Goal: Contribute content

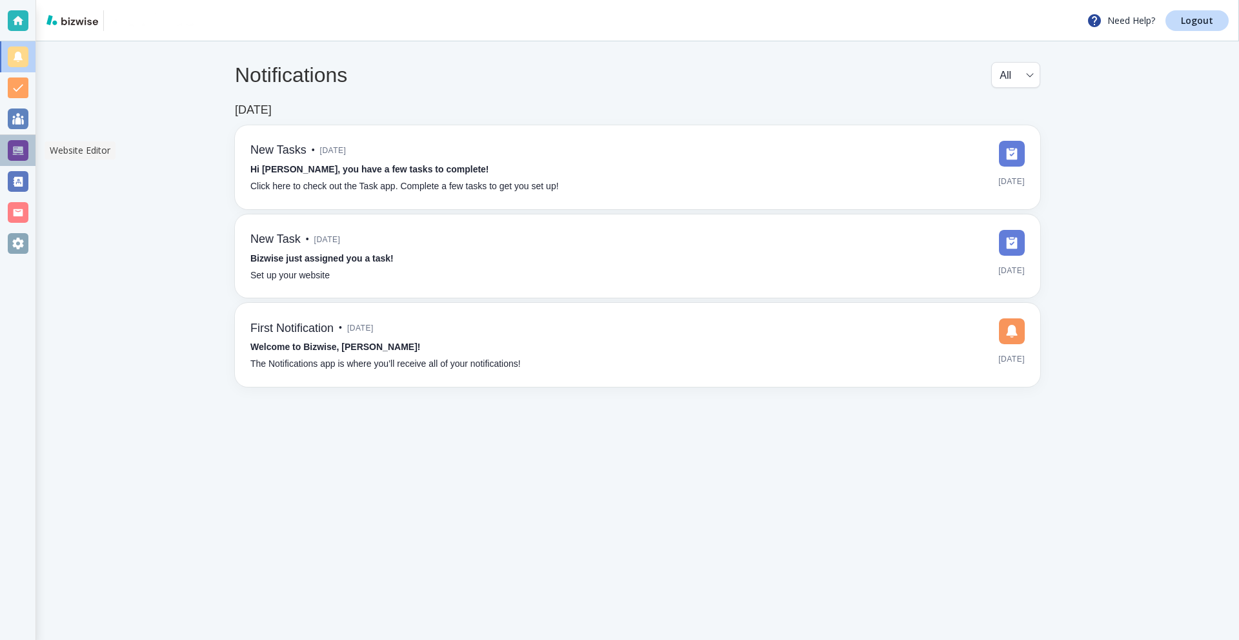
click at [8, 140] on div at bounding box center [18, 150] width 21 height 21
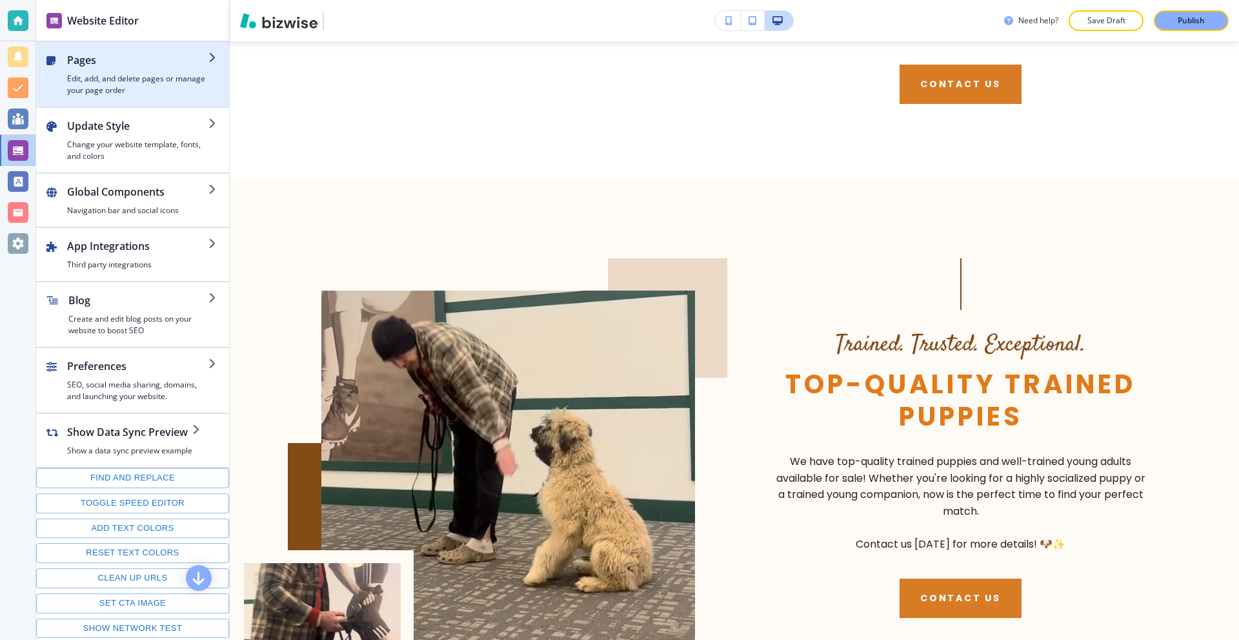
click at [115, 68] on div "button" at bounding box center [137, 70] width 141 height 5
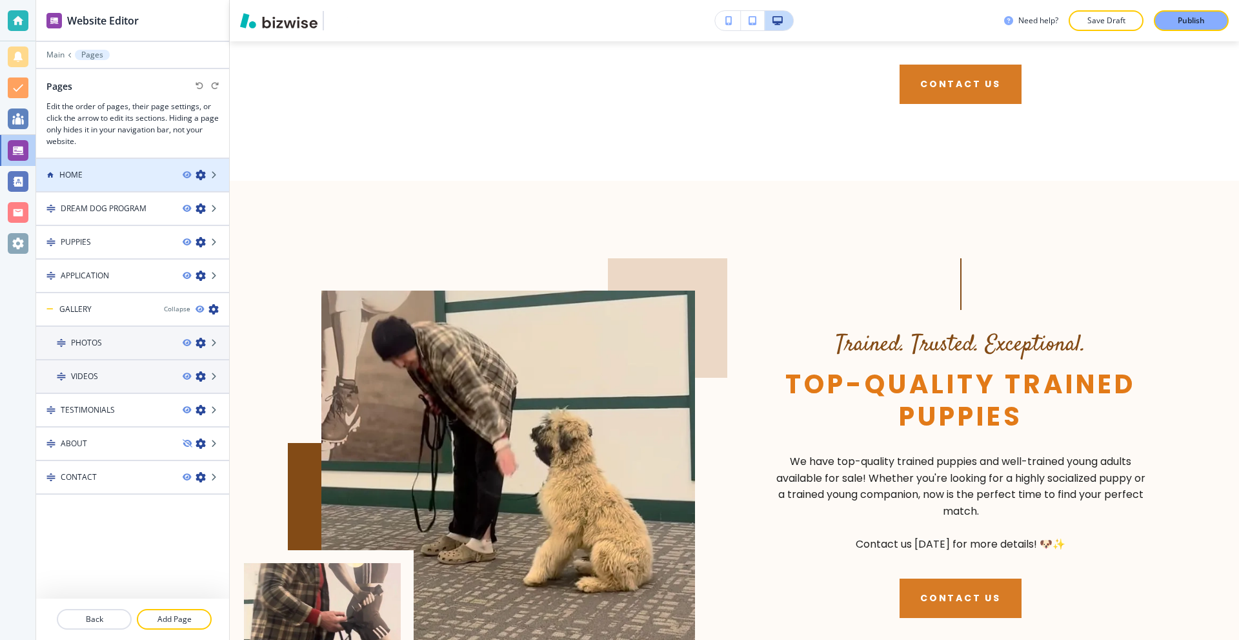
click at [125, 175] on div "HOME" at bounding box center [104, 175] width 136 height 12
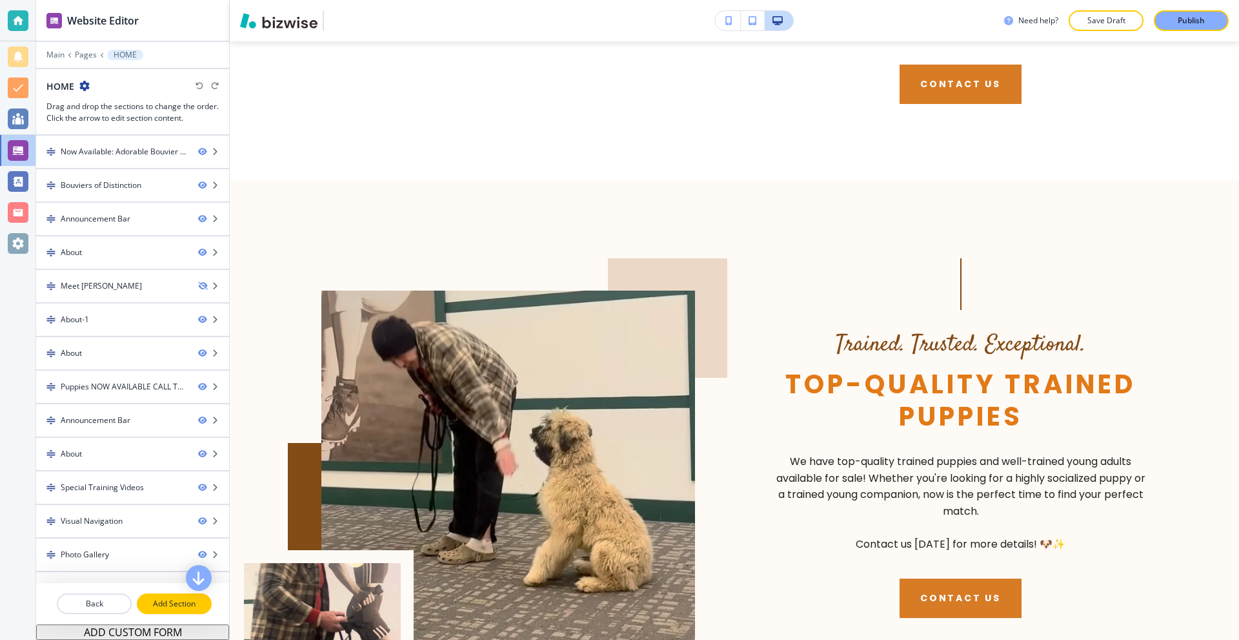
click at [171, 605] on p "Add Section" at bounding box center [174, 604] width 72 height 12
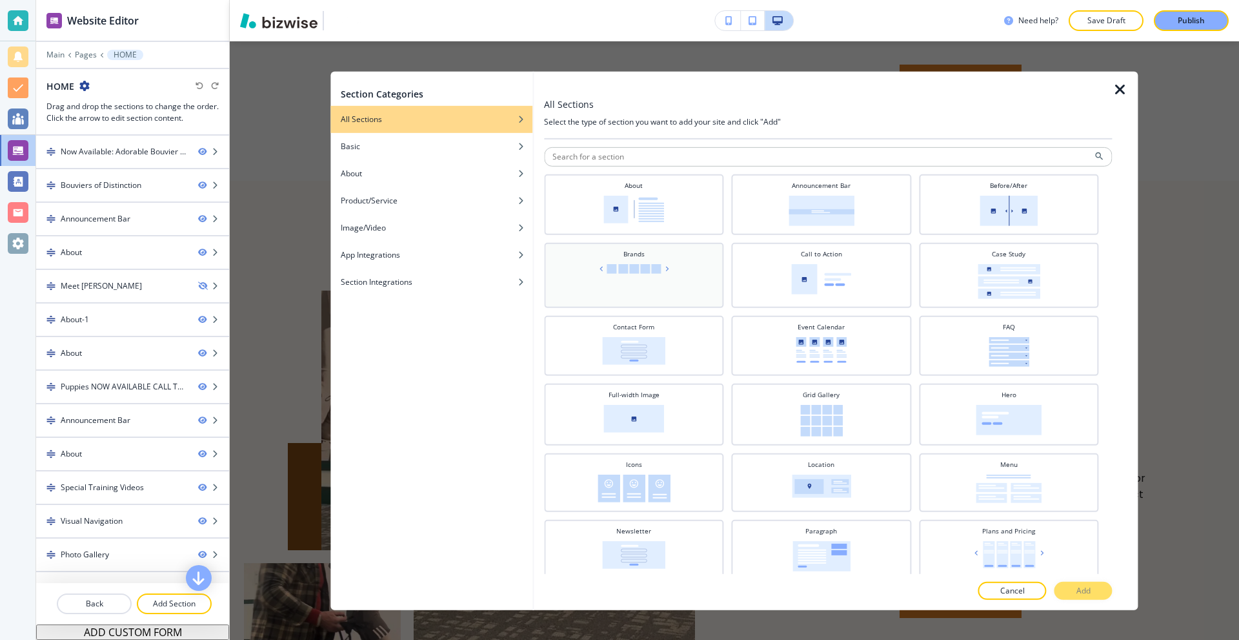
click at [627, 263] on img at bounding box center [634, 268] width 76 height 10
click at [1075, 584] on button "Add" at bounding box center [1084, 591] width 58 height 18
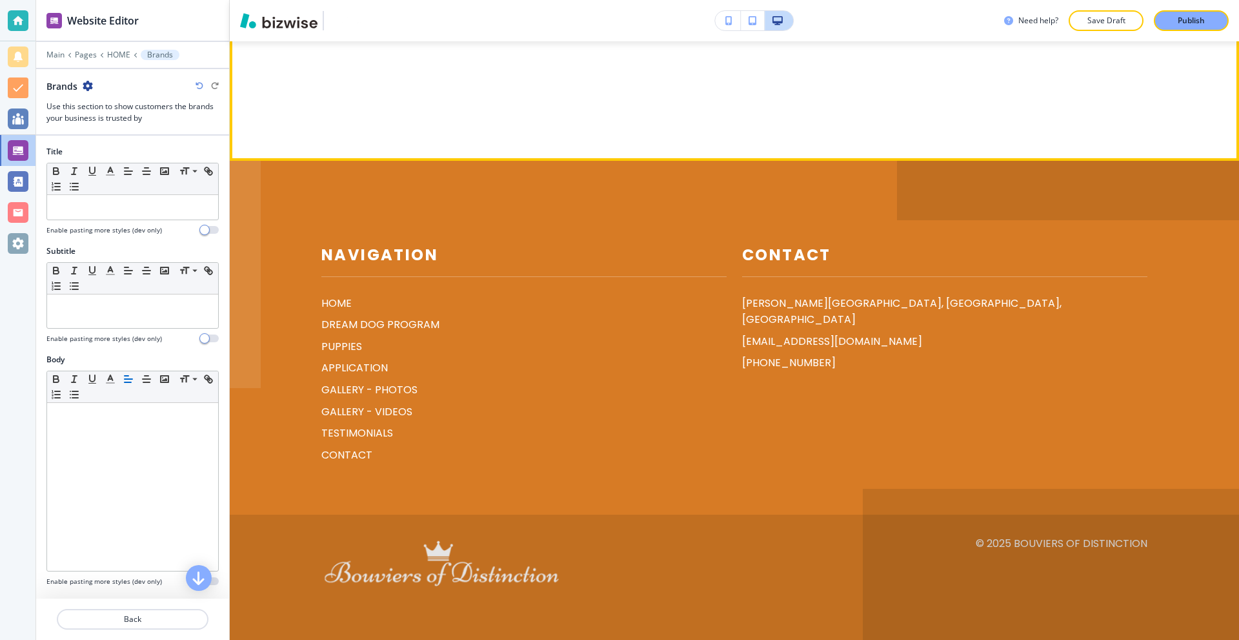
scroll to position [8900, 0]
click at [257, 33] on button "Edit This Section" at bounding box center [281, 23] width 87 height 19
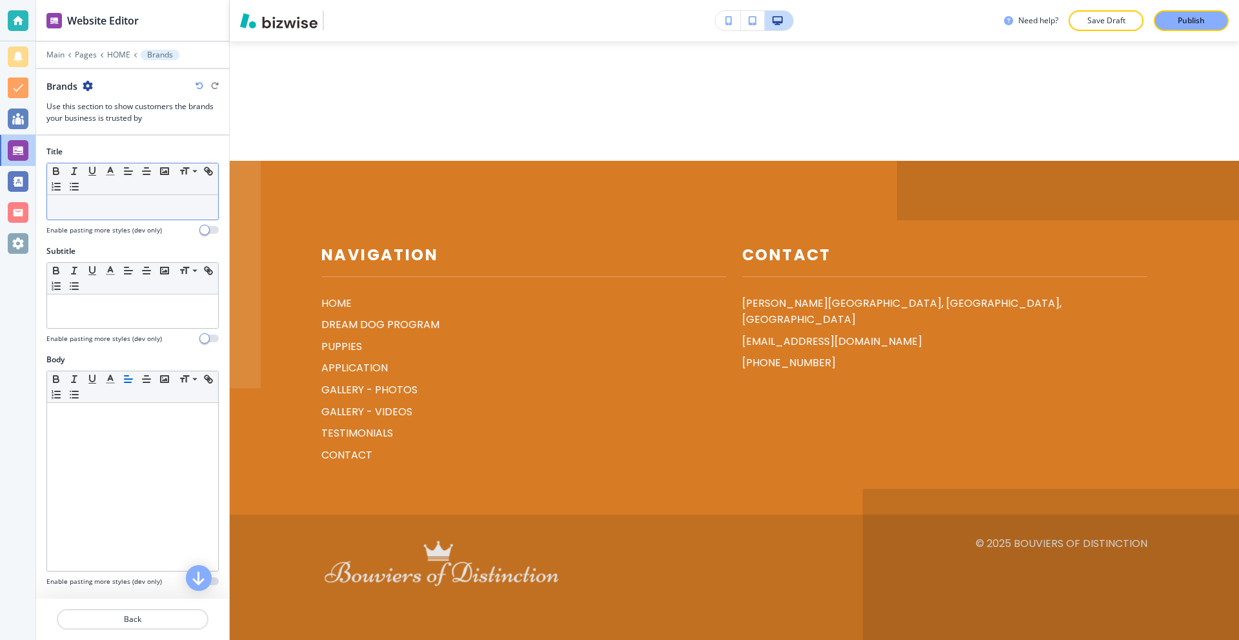
click at [128, 211] on p at bounding box center [133, 207] width 158 height 12
click at [94, 213] on div at bounding box center [132, 207] width 171 height 25
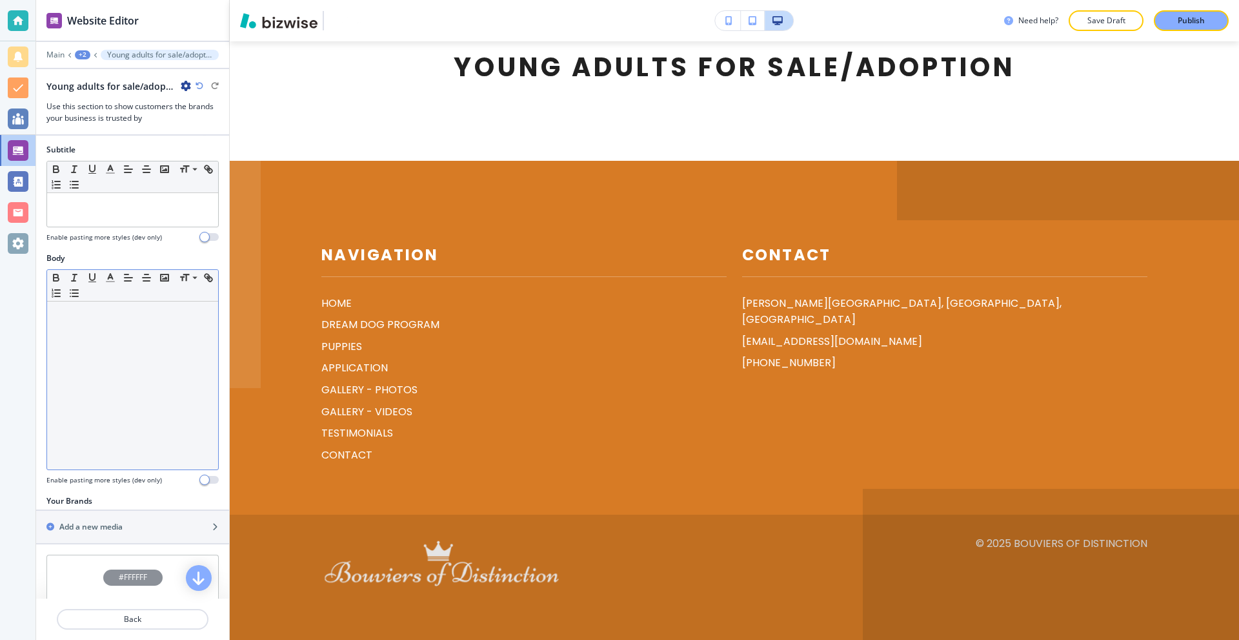
scroll to position [136, 0]
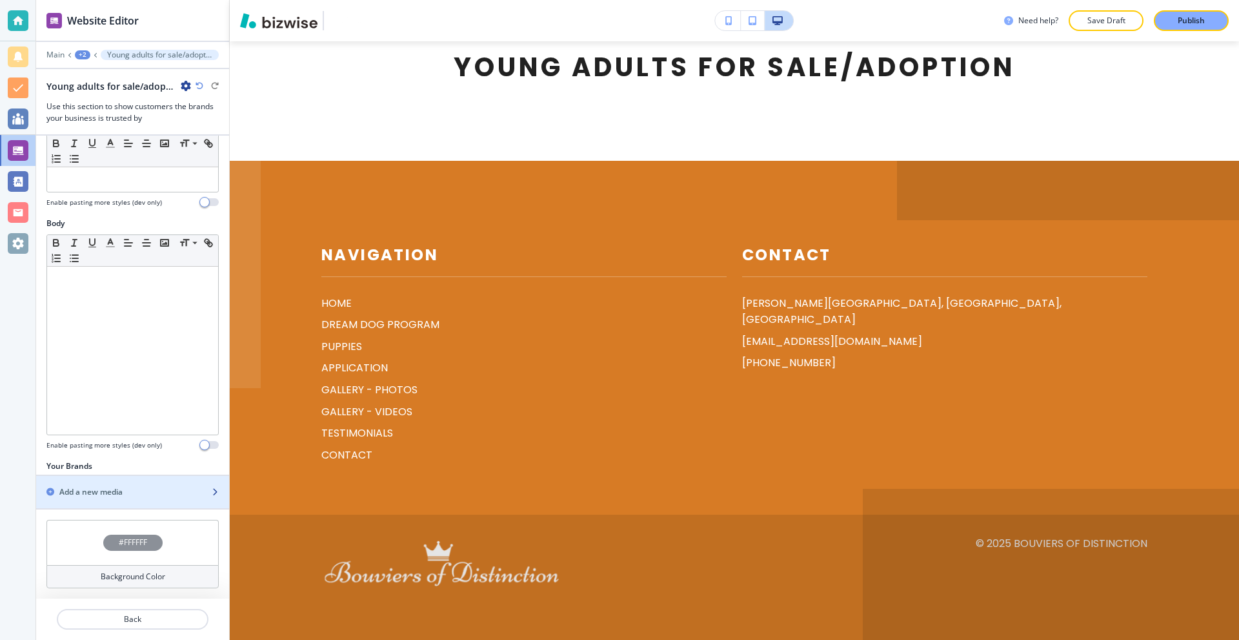
click at [95, 493] on h2 "Add a new media" at bounding box center [90, 492] width 63 height 12
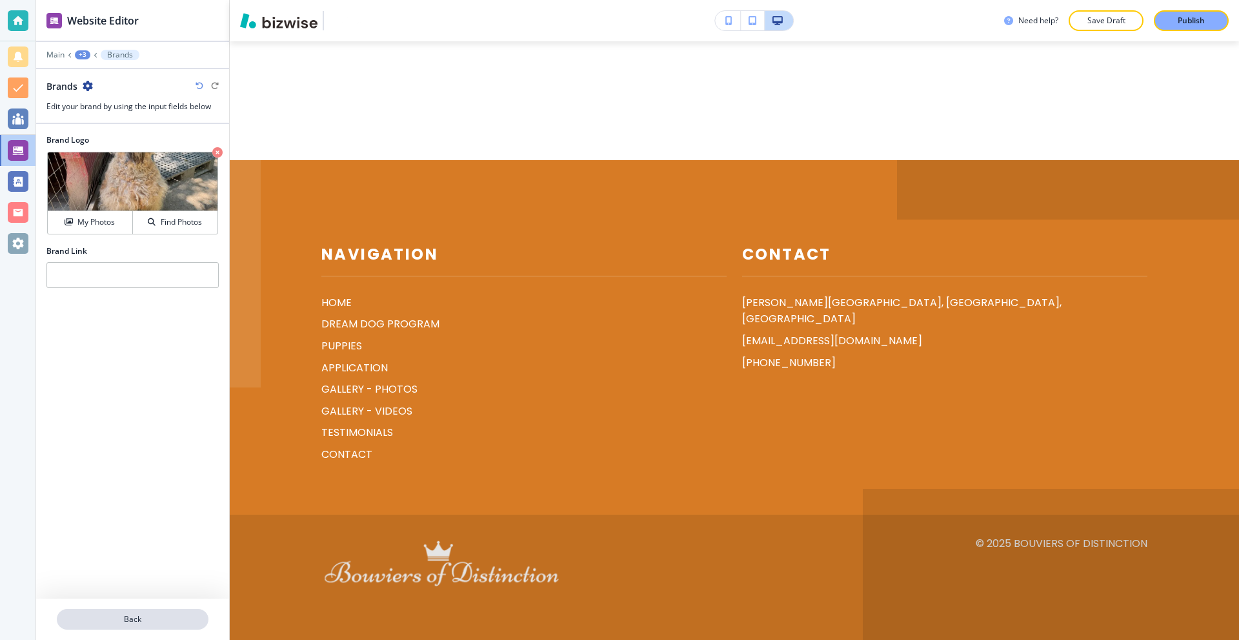
click at [116, 617] on p "Back" at bounding box center [132, 619] width 149 height 12
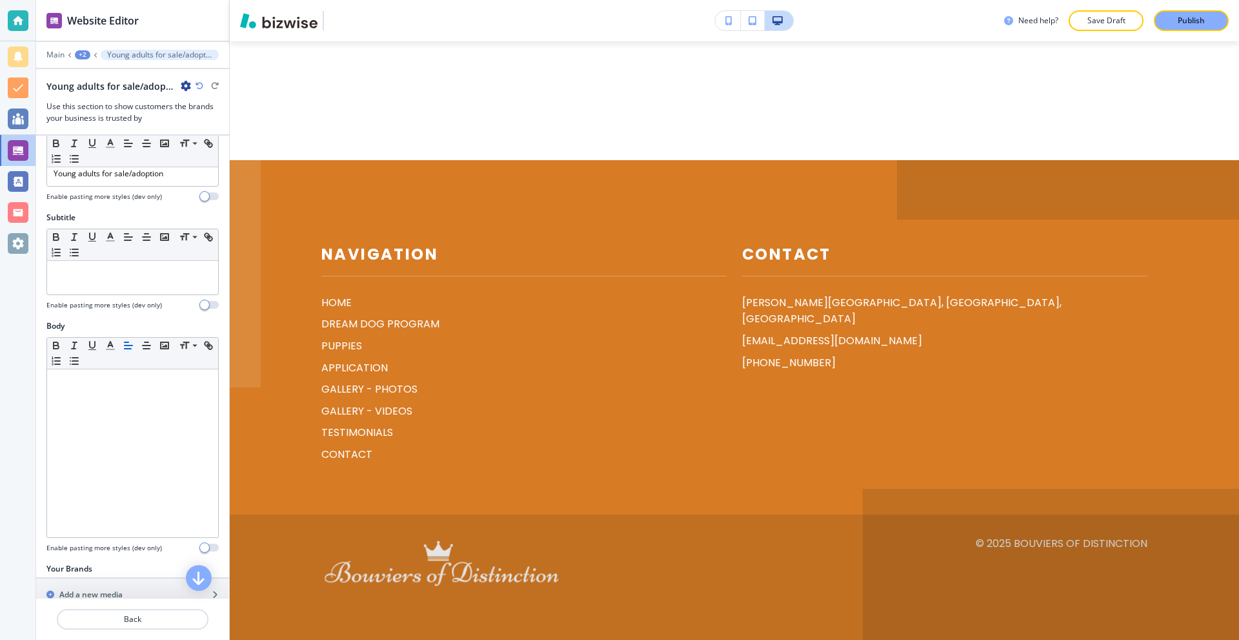
scroll to position [170, 0]
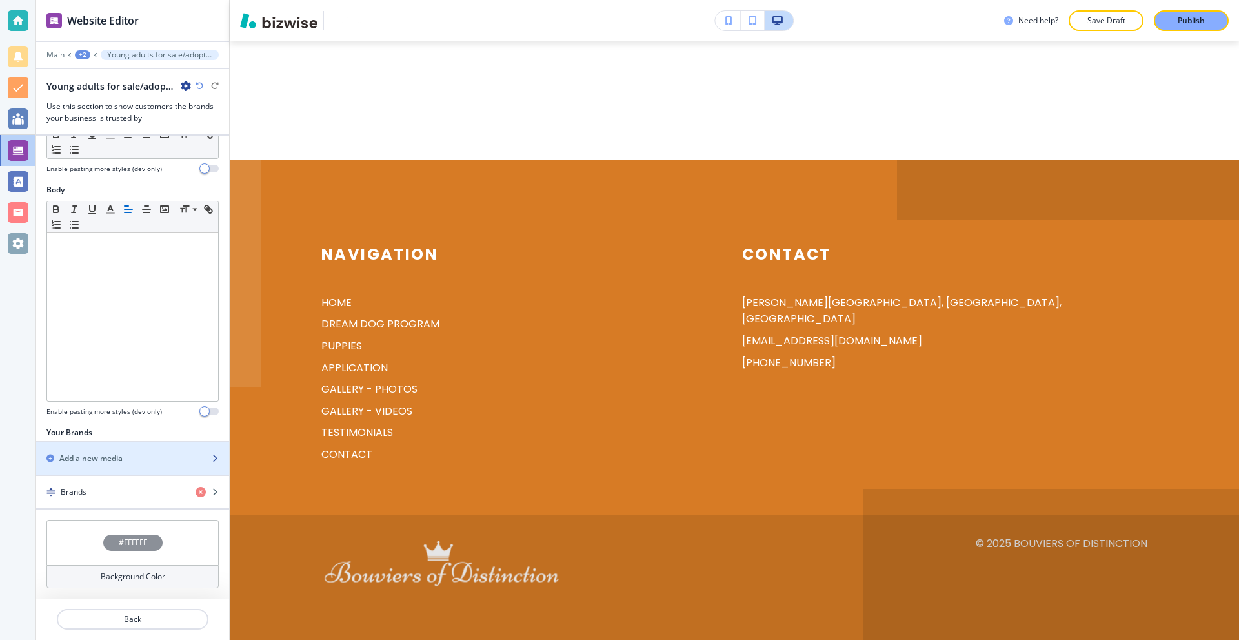
click at [123, 460] on h2 "Add a new media" at bounding box center [90, 458] width 63 height 12
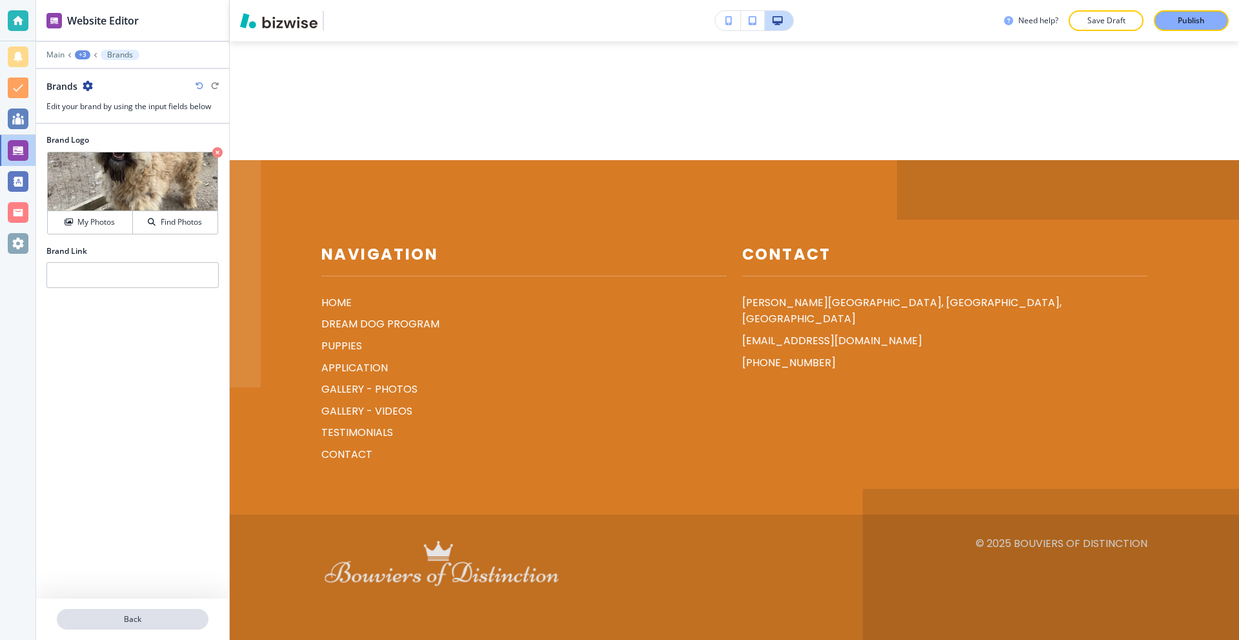
click at [133, 614] on p "Back" at bounding box center [132, 619] width 149 height 12
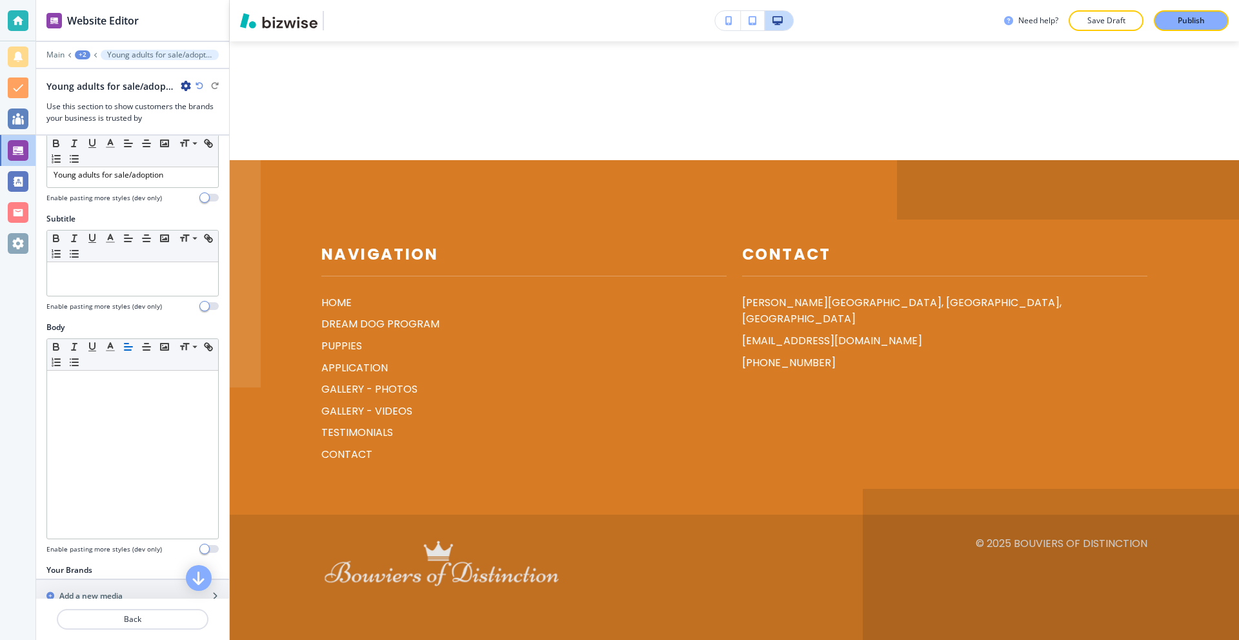
scroll to position [203, 0]
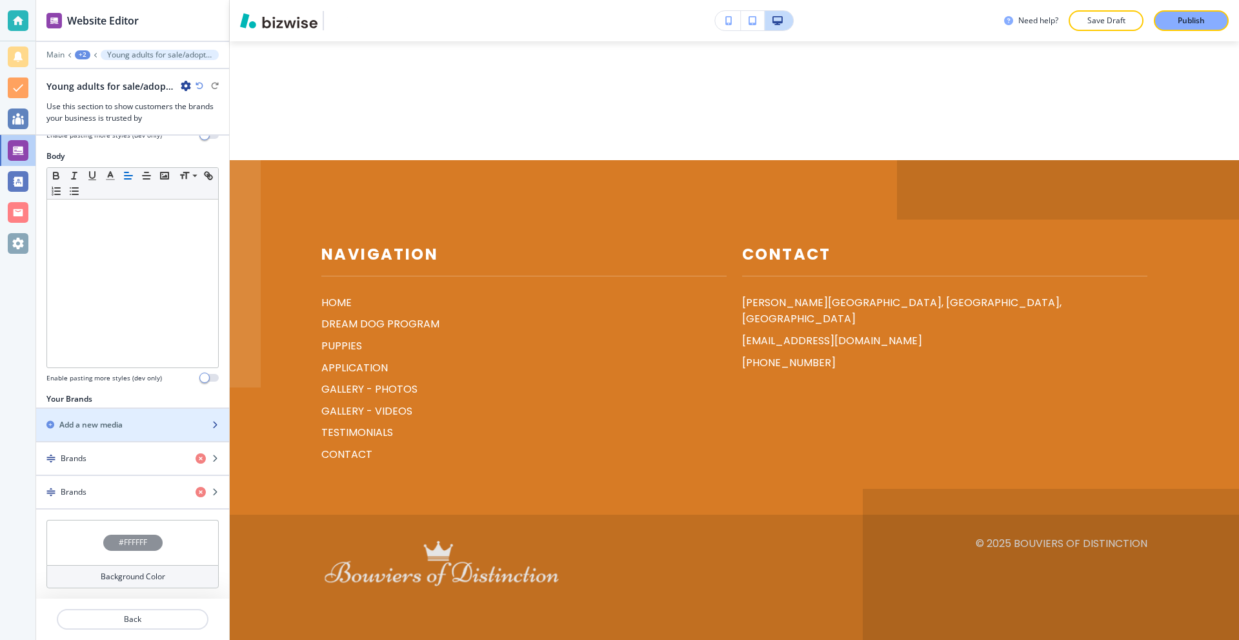
click at [109, 436] on div "button" at bounding box center [132, 436] width 193 height 10
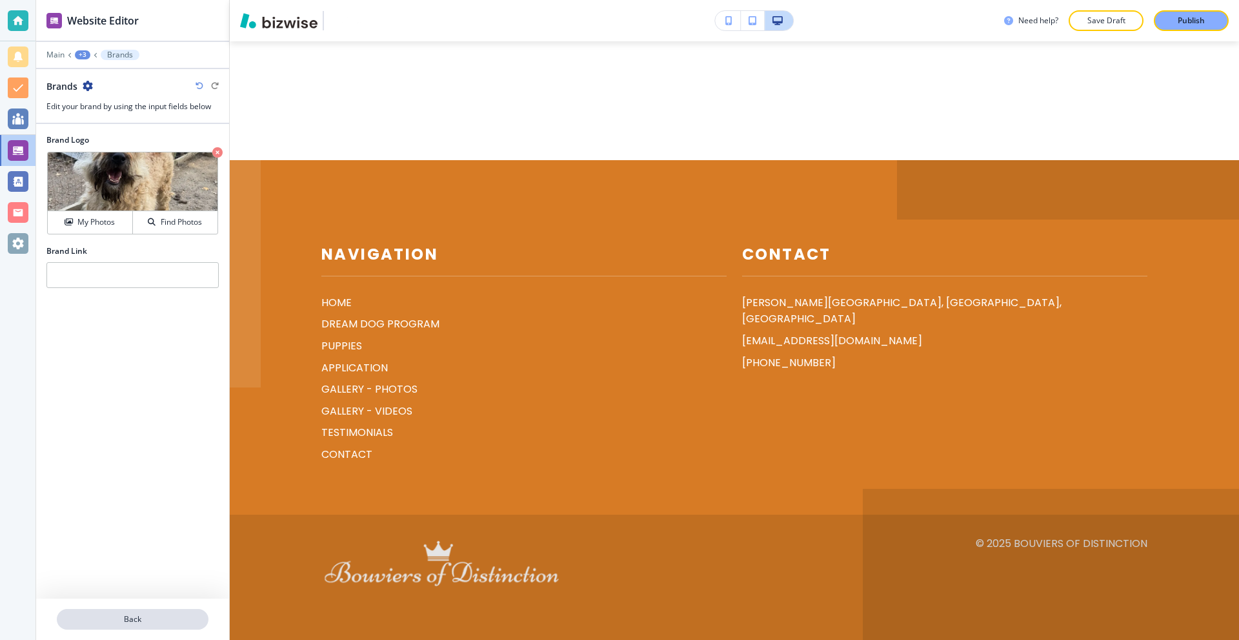
click at [125, 618] on p "Back" at bounding box center [132, 619] width 149 height 12
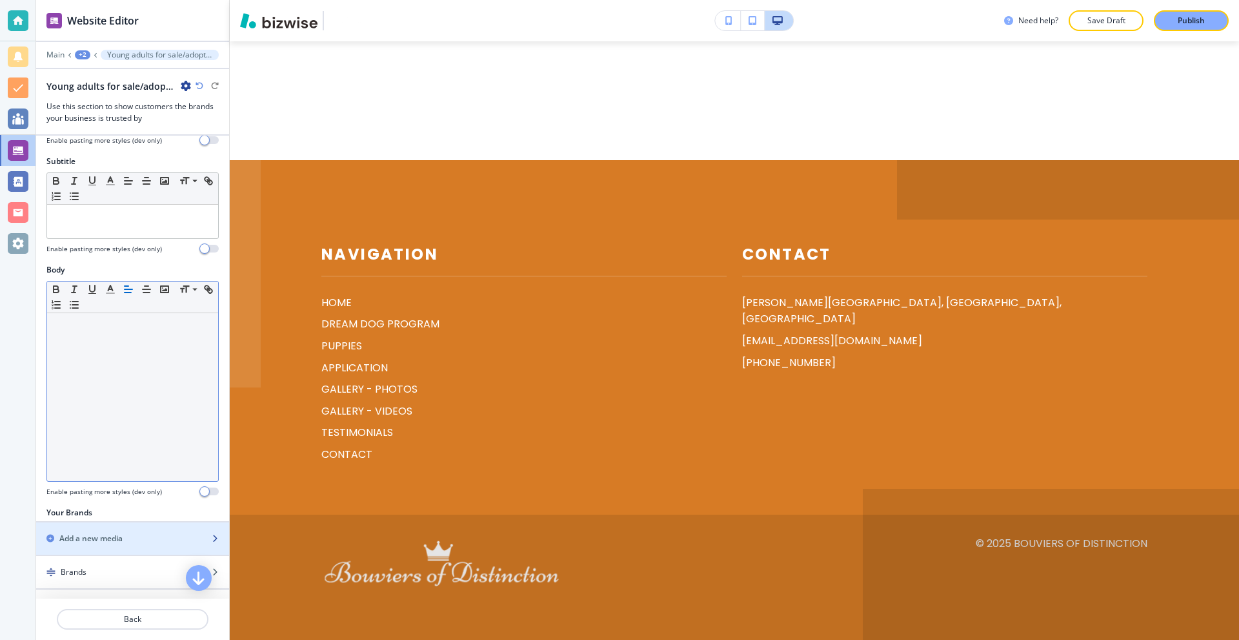
scroll to position [0, 0]
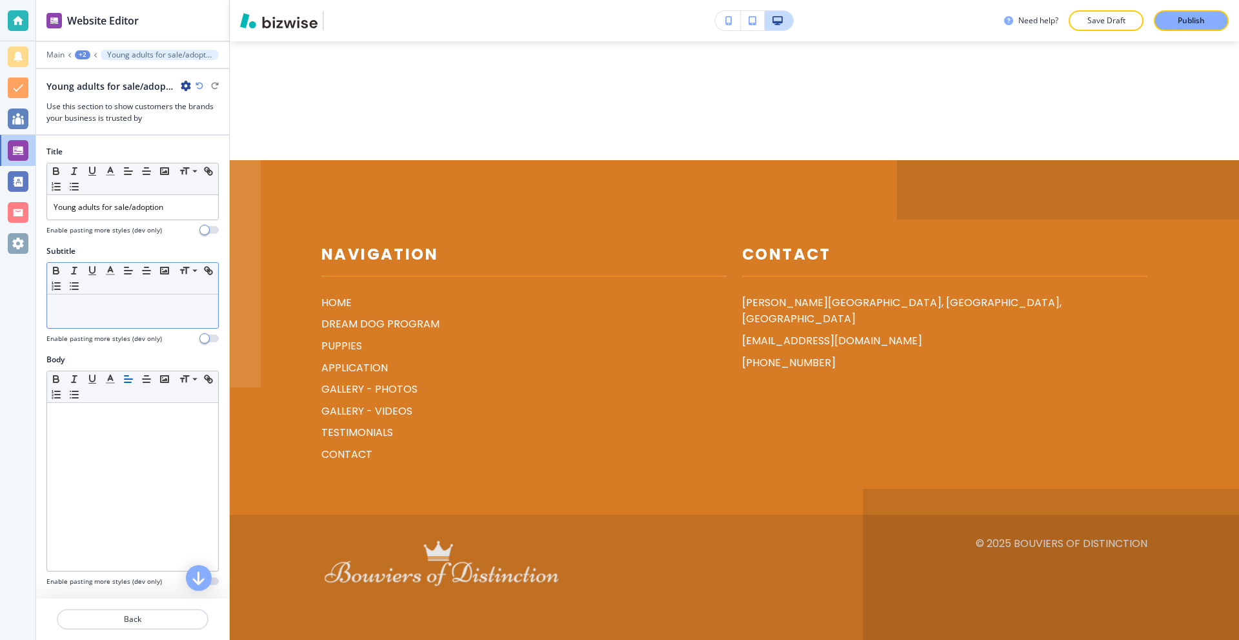
click at [119, 310] on p at bounding box center [133, 307] width 158 height 12
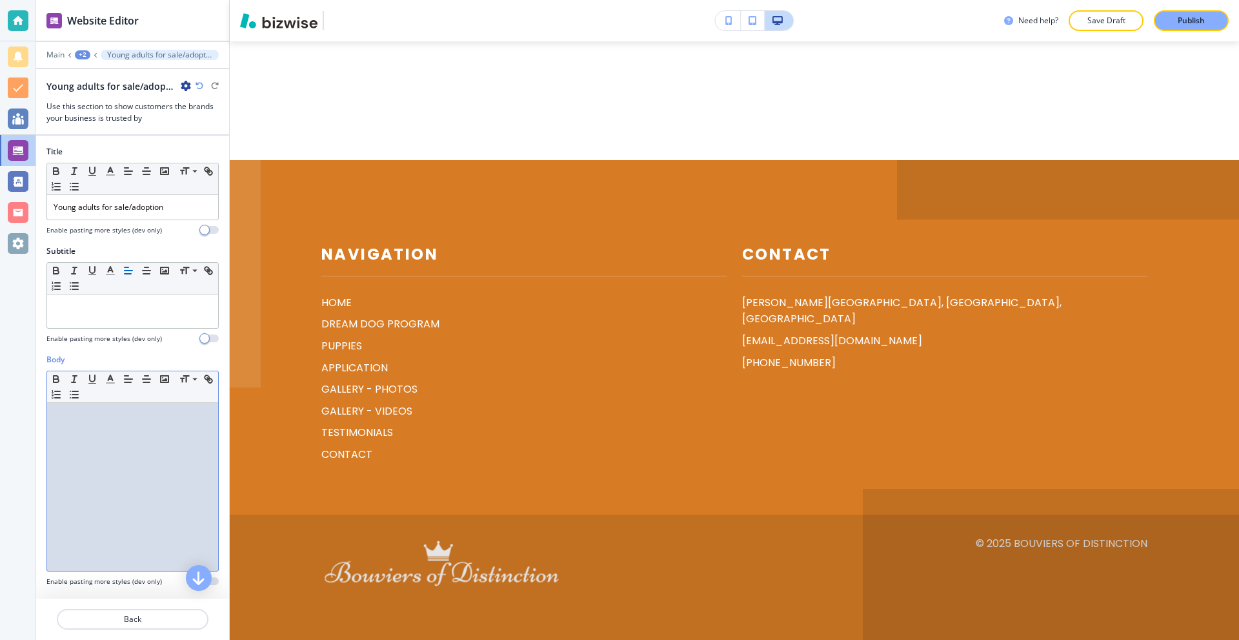
click at [105, 425] on div at bounding box center [132, 487] width 171 height 168
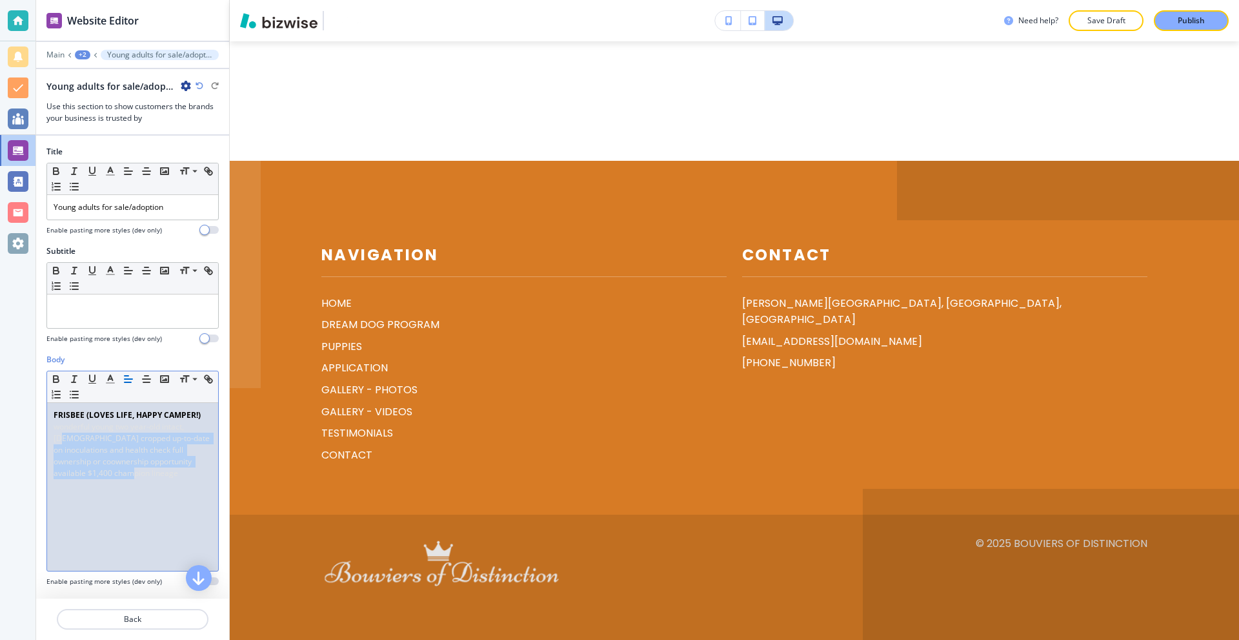
drag, startPoint x: 198, startPoint y: 475, endPoint x: 61, endPoint y: 437, distance: 142.0
click at [61, 437] on p "﻿ wonderful young two year-old intact, [DEMOGRAPHIC_DATA] cropped up-to-date on…" at bounding box center [133, 450] width 158 height 58
click at [56, 428] on div "FRISBEE (LOVES LIFE, HAPPY CAMPER!) ﻿wonderful young two year-old intact, [DEMO…" at bounding box center [132, 487] width 171 height 168
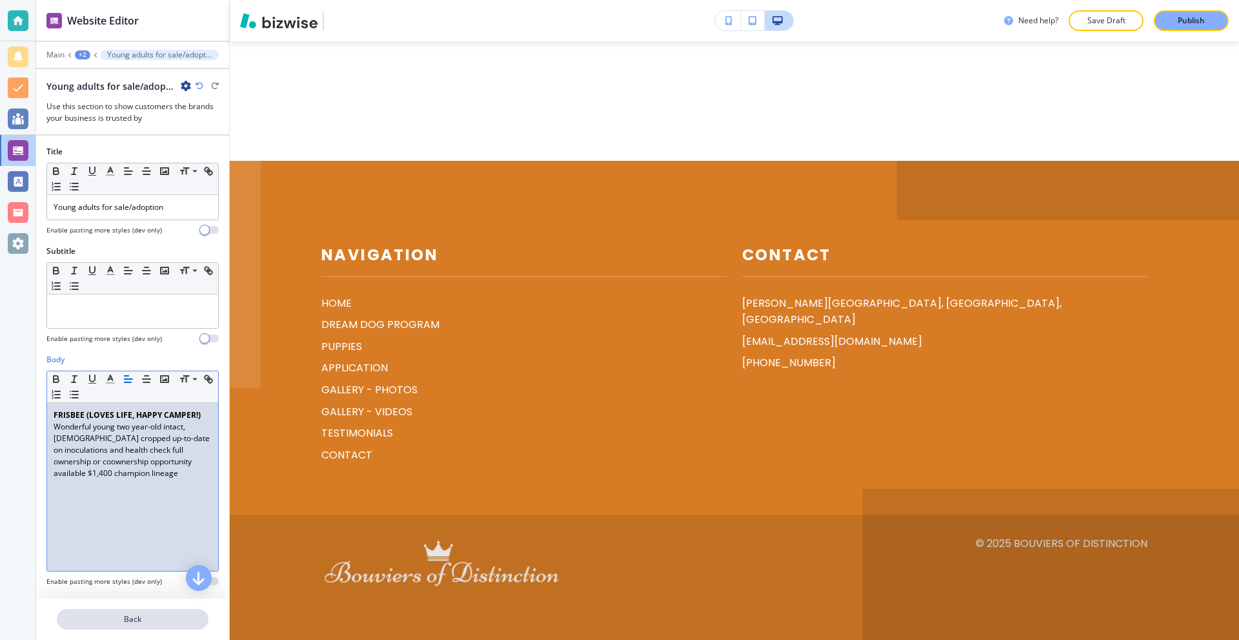
click at [112, 620] on p "Back" at bounding box center [132, 619] width 149 height 12
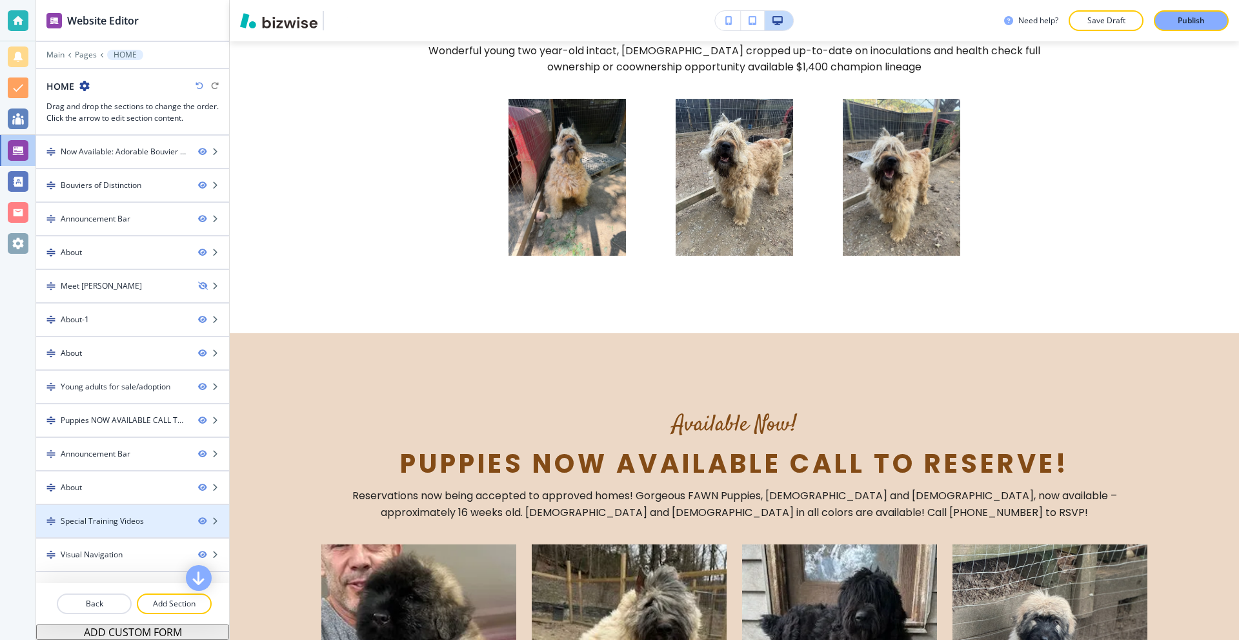
drag, startPoint x: 126, startPoint y: 201, endPoint x: 129, endPoint y: 522, distance: 320.8
click at [128, 527] on div "Now Available: Adorable Bouvier Puppies! Bouviers of Distinction Announcement B…" at bounding box center [132, 455] width 193 height 638
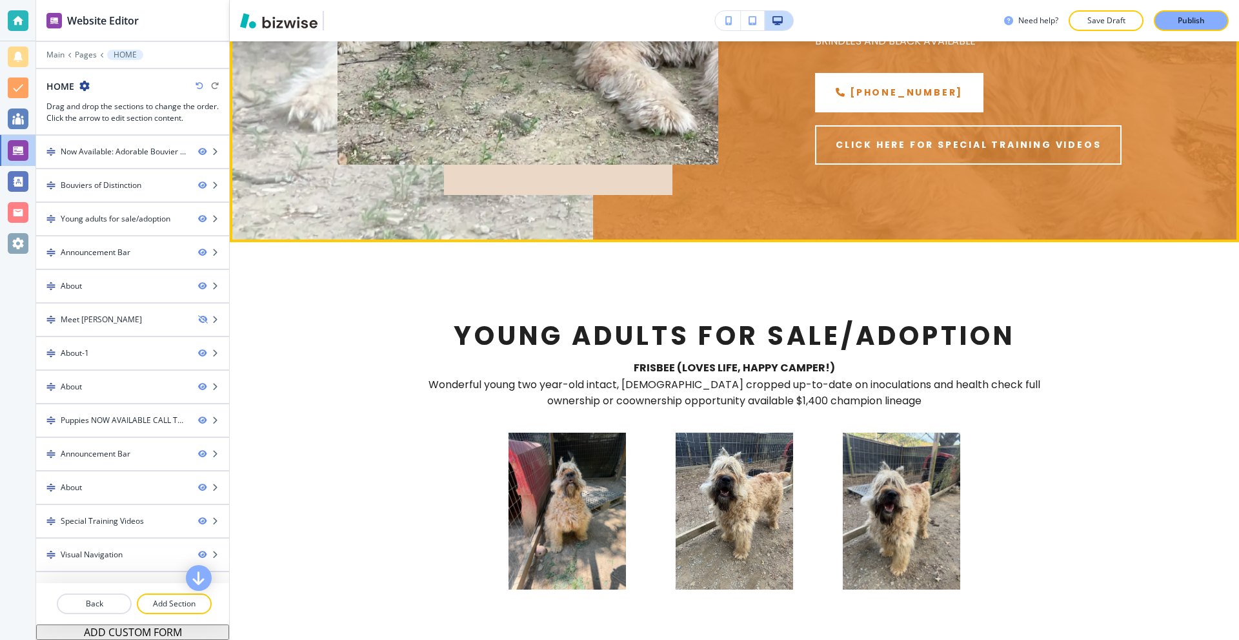
scroll to position [516, 0]
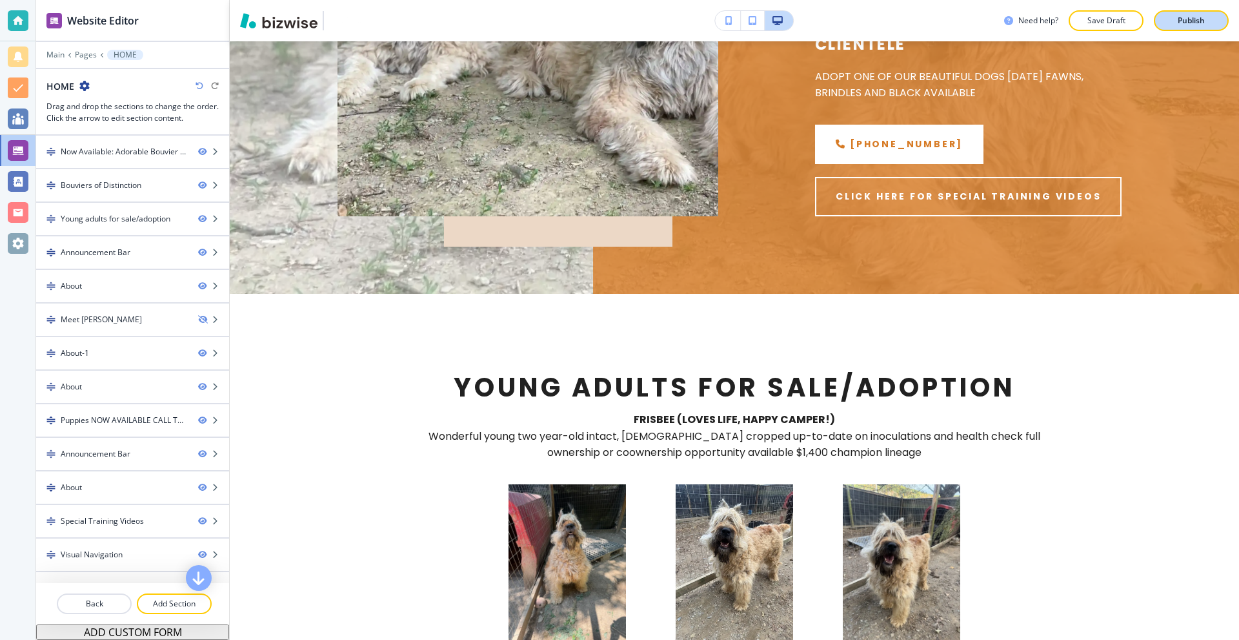
click at [1175, 24] on div "Publish" at bounding box center [1191, 21] width 41 height 12
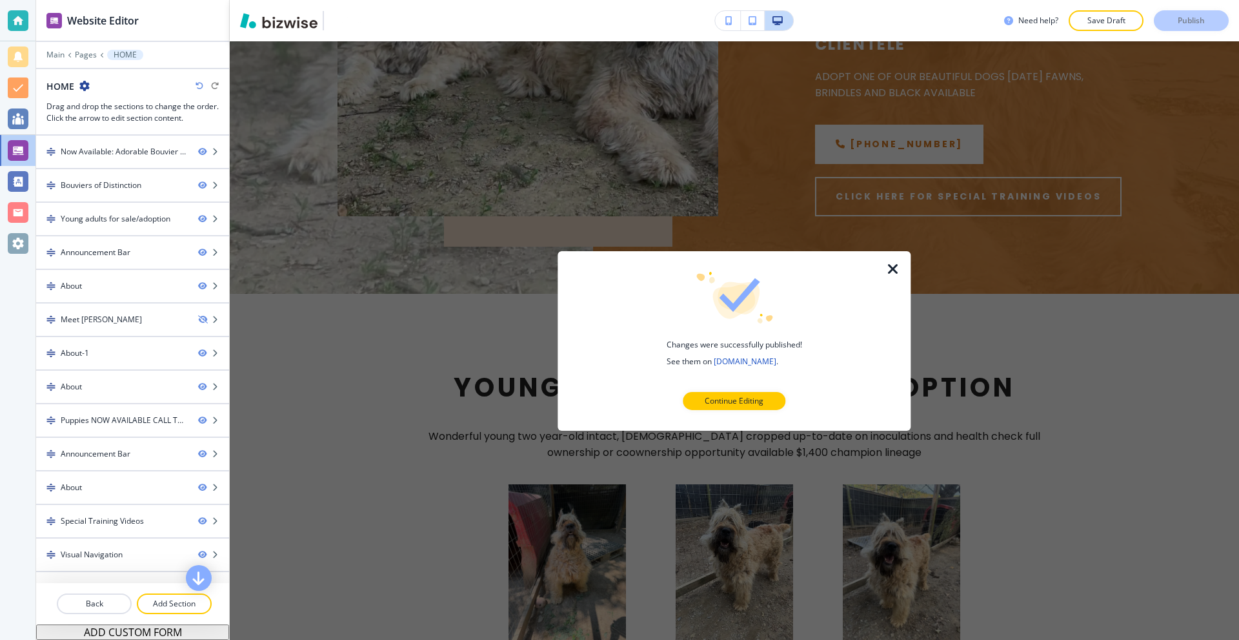
click at [896, 266] on icon "button" at bounding box center [893, 268] width 15 height 15
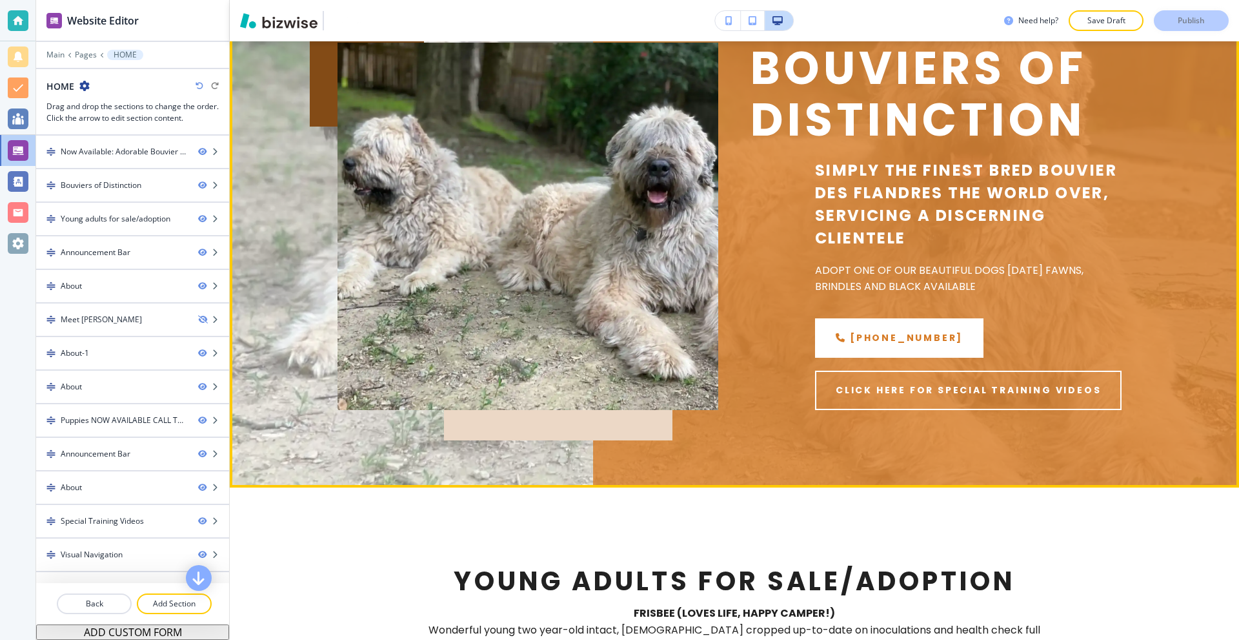
scroll to position [0, 0]
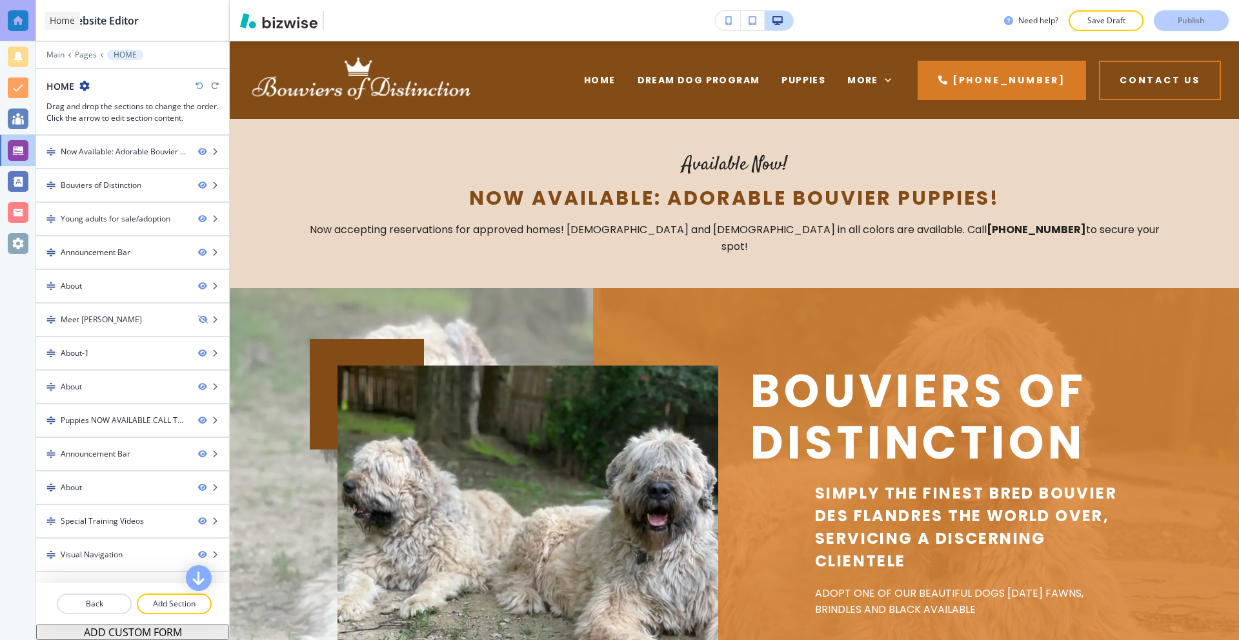
click at [19, 12] on div at bounding box center [18, 20] width 21 height 21
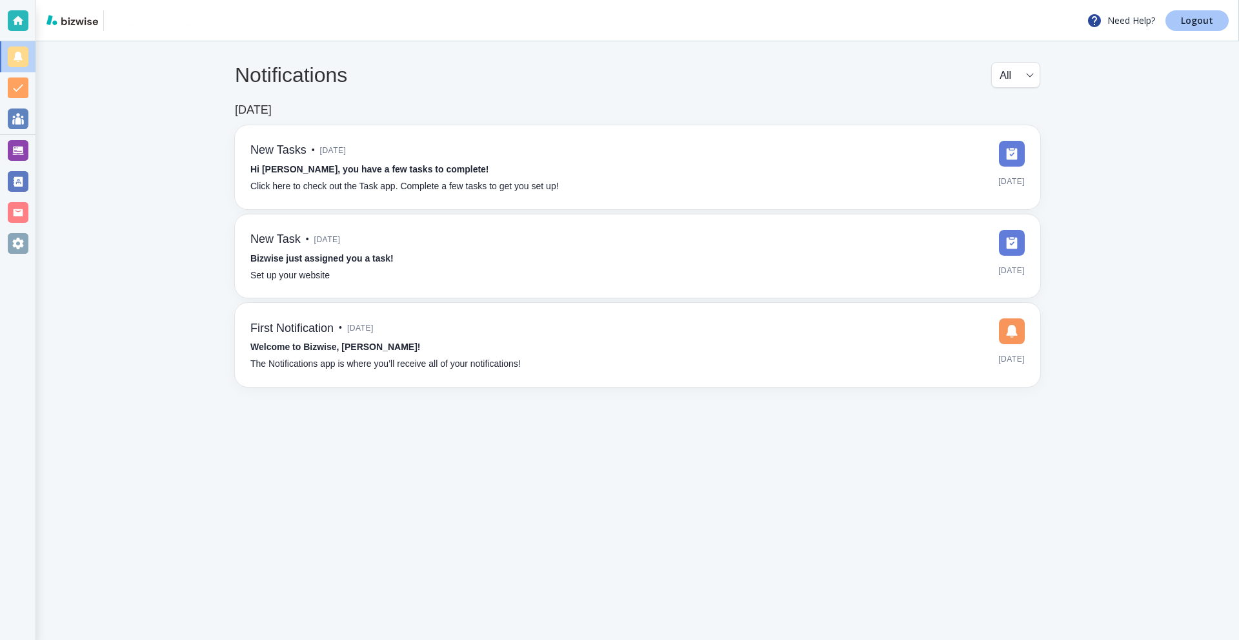
drag, startPoint x: 1184, startPoint y: 20, endPoint x: 919, endPoint y: 7, distance: 264.9
click at [1182, 20] on p "Logout" at bounding box center [1197, 20] width 32 height 9
